Goal: Task Accomplishment & Management: Use online tool/utility

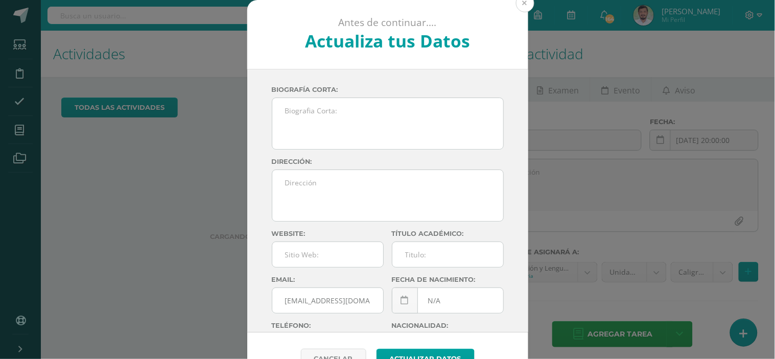
click at [519, 8] on button at bounding box center [525, 3] width 18 height 18
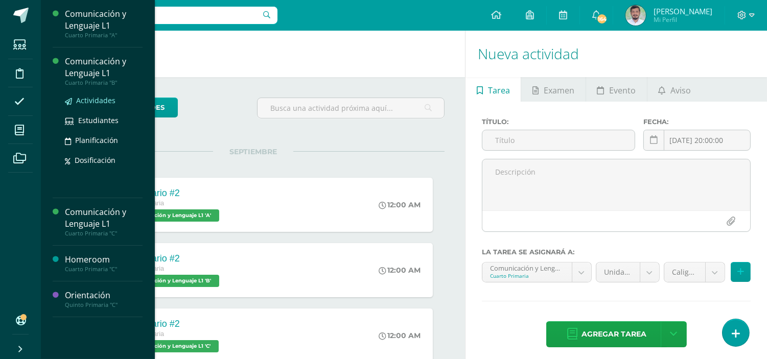
click at [93, 98] on span "Actividades" at bounding box center [95, 101] width 39 height 10
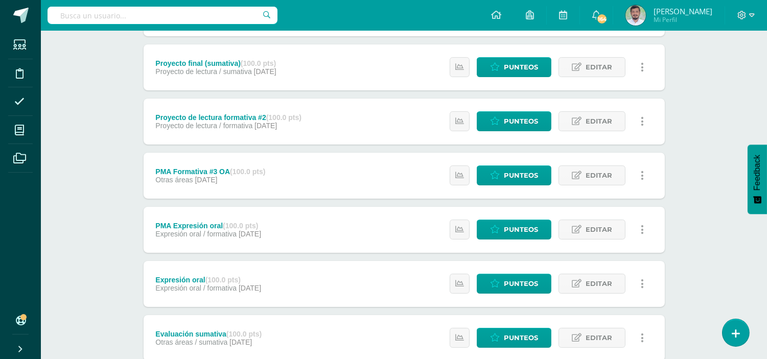
scroll to position [290, 0]
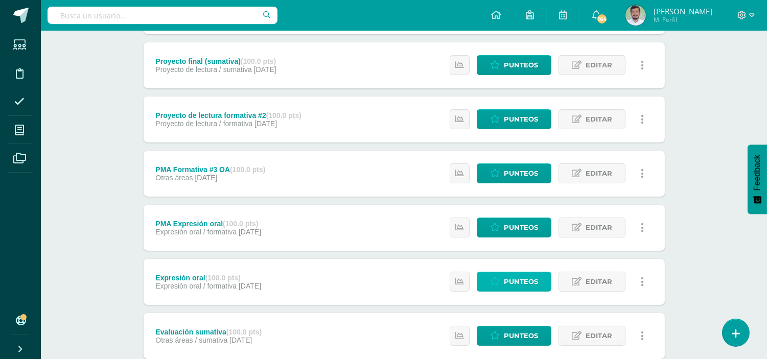
click at [511, 276] on span "Punteos" at bounding box center [521, 281] width 34 height 19
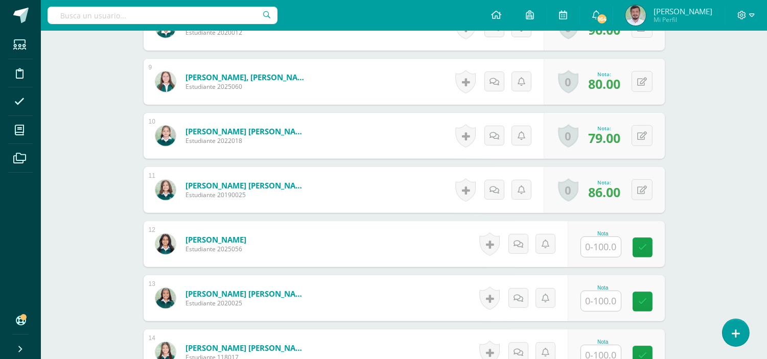
scroll to position [731, 0]
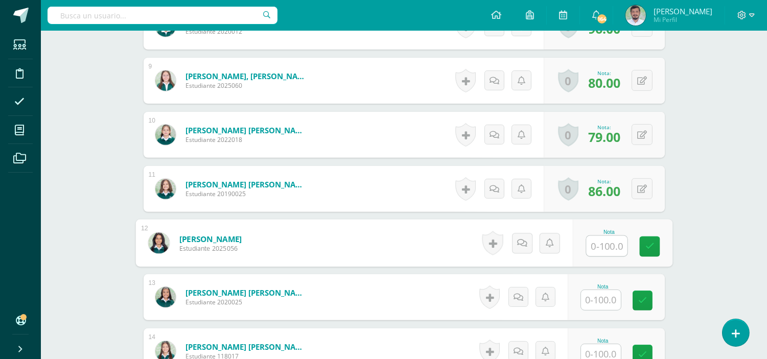
click at [598, 246] on input "text" at bounding box center [606, 246] width 41 height 20
type input "84"
click at [646, 246] on icon at bounding box center [649, 246] width 9 height 9
